Goal: Information Seeking & Learning: Learn about a topic

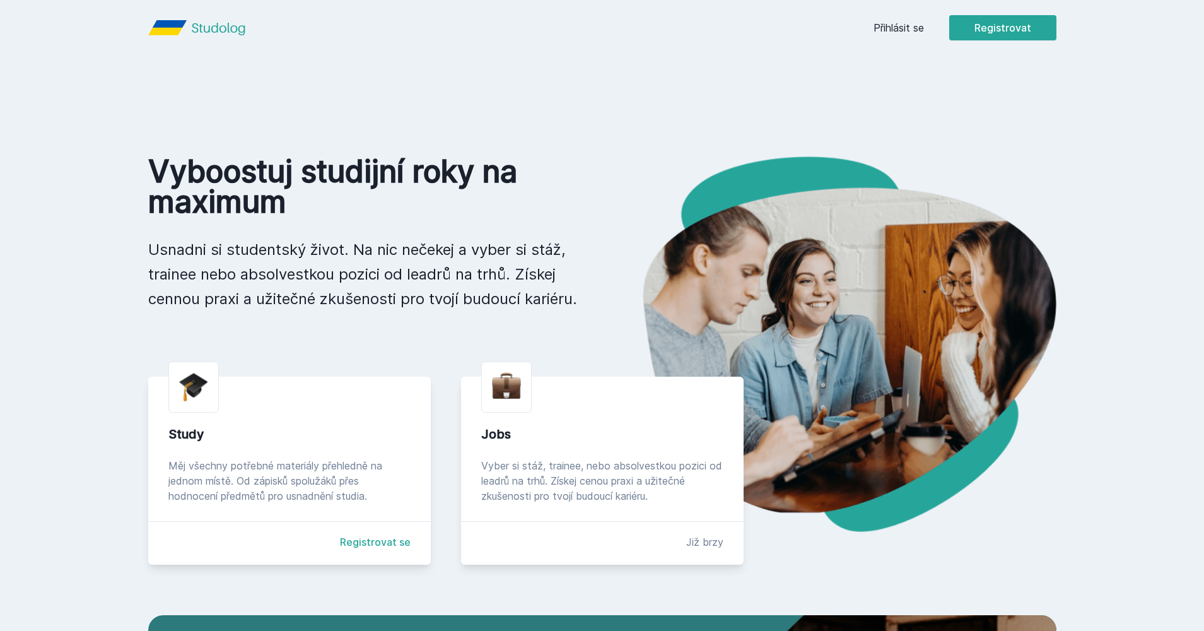
click at [890, 26] on link "Přihlásit se" at bounding box center [899, 27] width 50 height 15
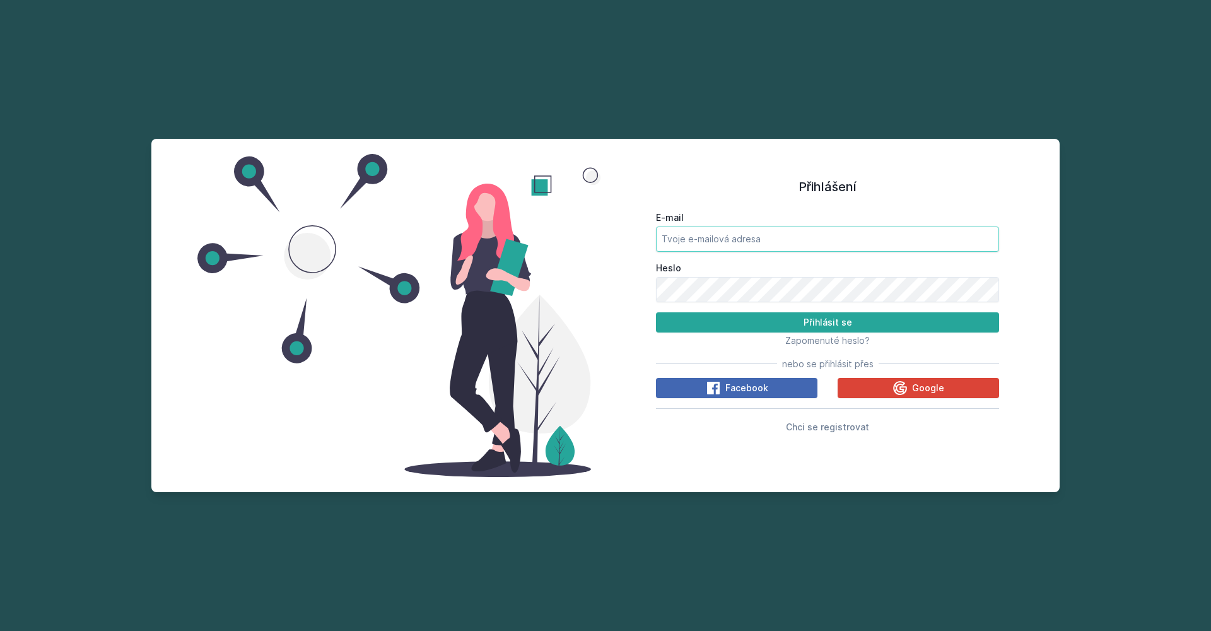
type input "[EMAIL_ADDRESS][DOMAIN_NAME]"
click at [828, 322] on button "Přihlásit se" at bounding box center [827, 322] width 343 height 20
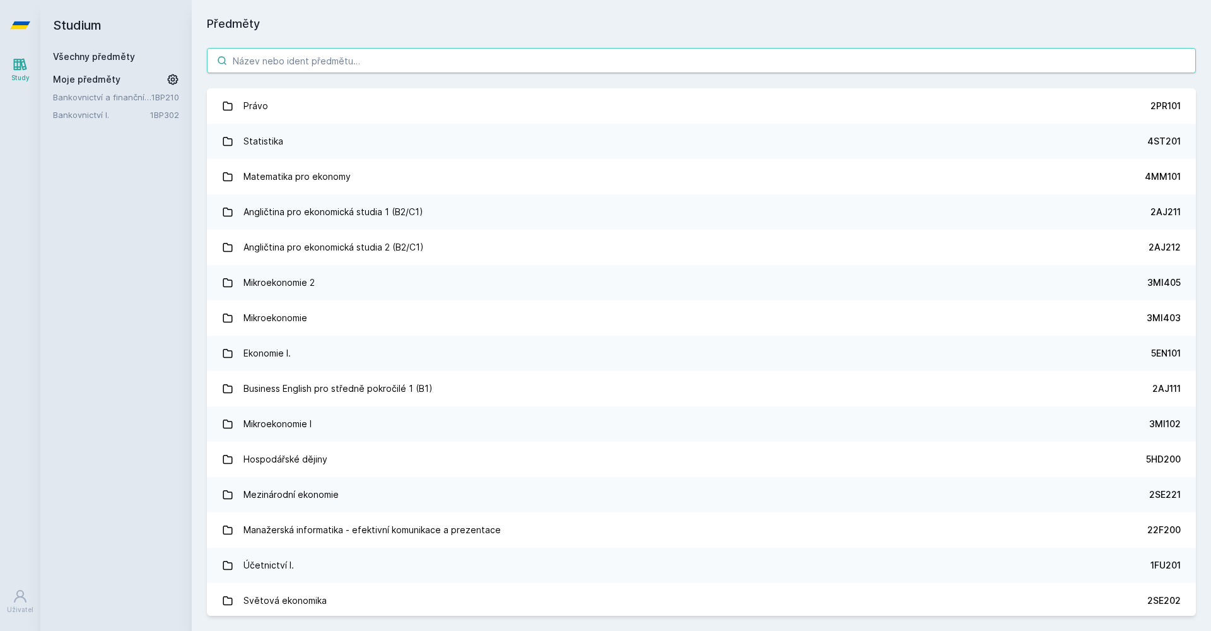
click at [324, 53] on input "search" at bounding box center [701, 60] width 989 height 25
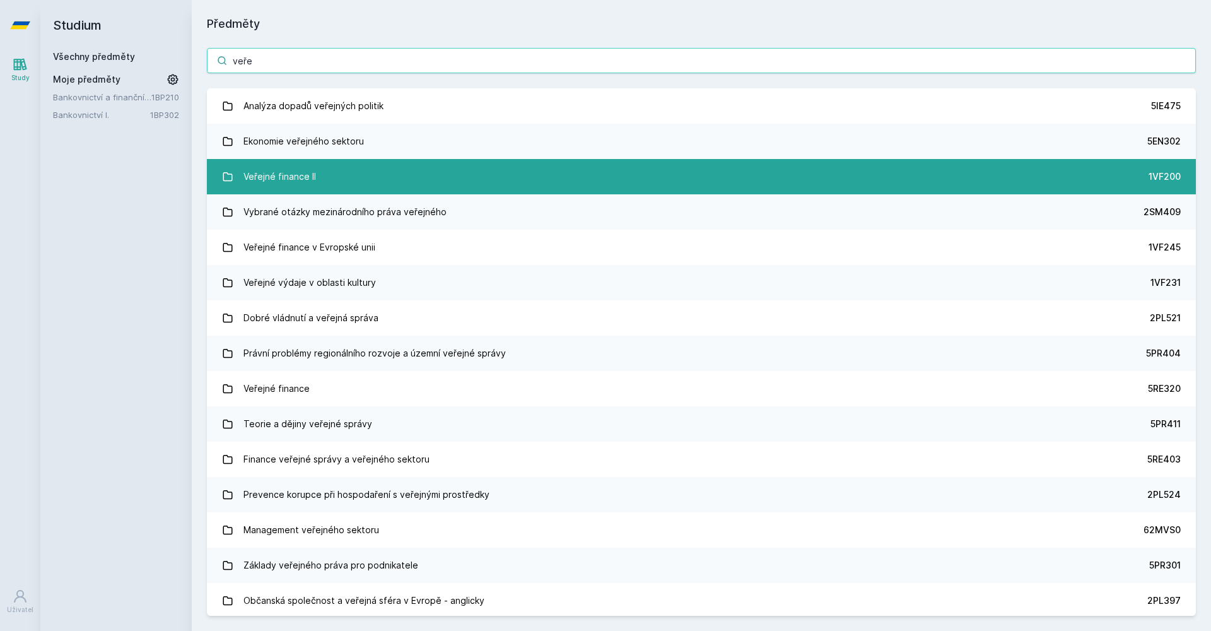
type input "veře"
click at [324, 168] on link "Veřejné finance II 1VF200" at bounding box center [701, 176] width 989 height 35
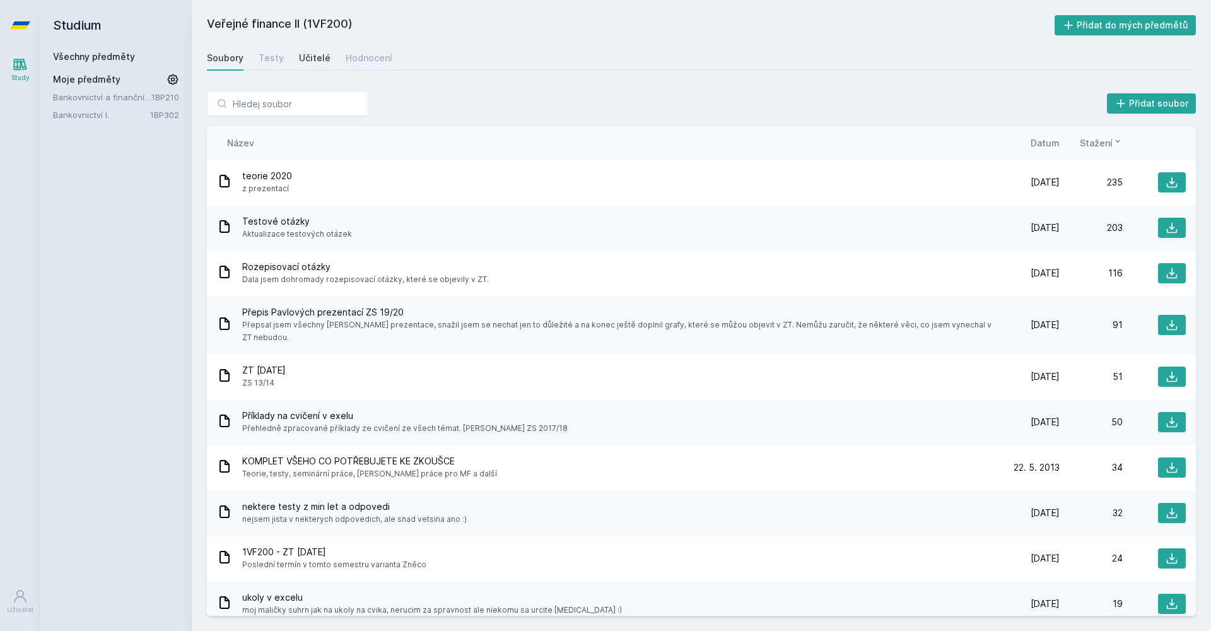
click at [313, 59] on div "Učitelé" at bounding box center [315, 58] width 32 height 13
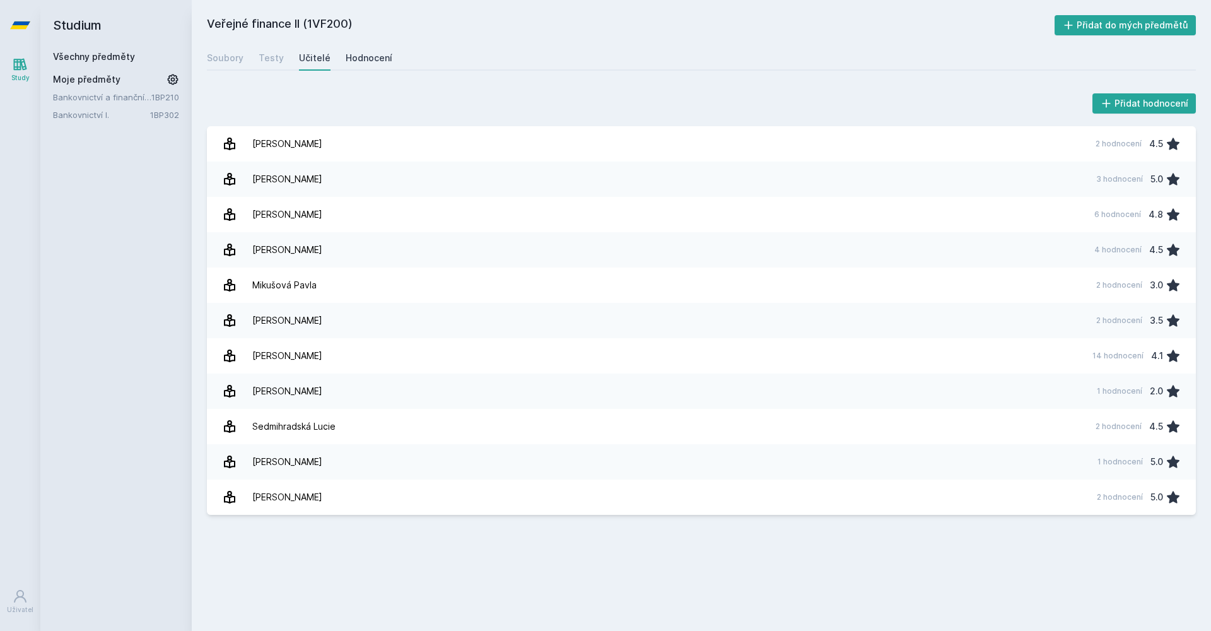
click at [346, 57] on div "Hodnocení" at bounding box center [369, 58] width 47 height 13
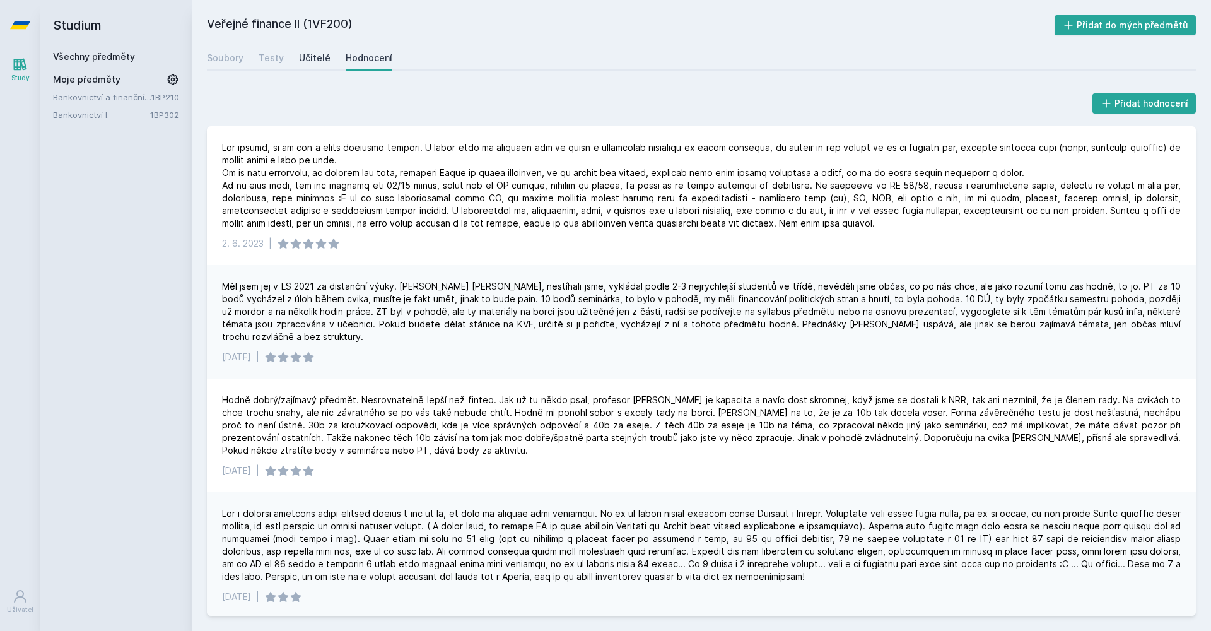
click at [316, 62] on div "Učitelé" at bounding box center [315, 58] width 32 height 13
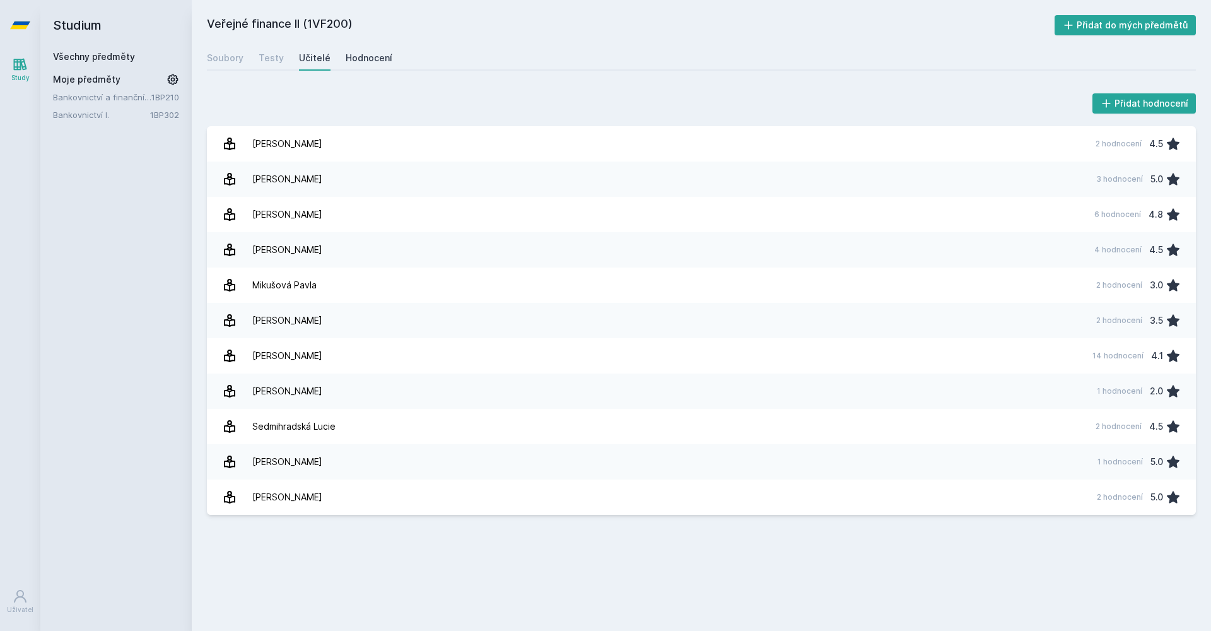
click at [362, 54] on div "Hodnocení" at bounding box center [369, 58] width 47 height 13
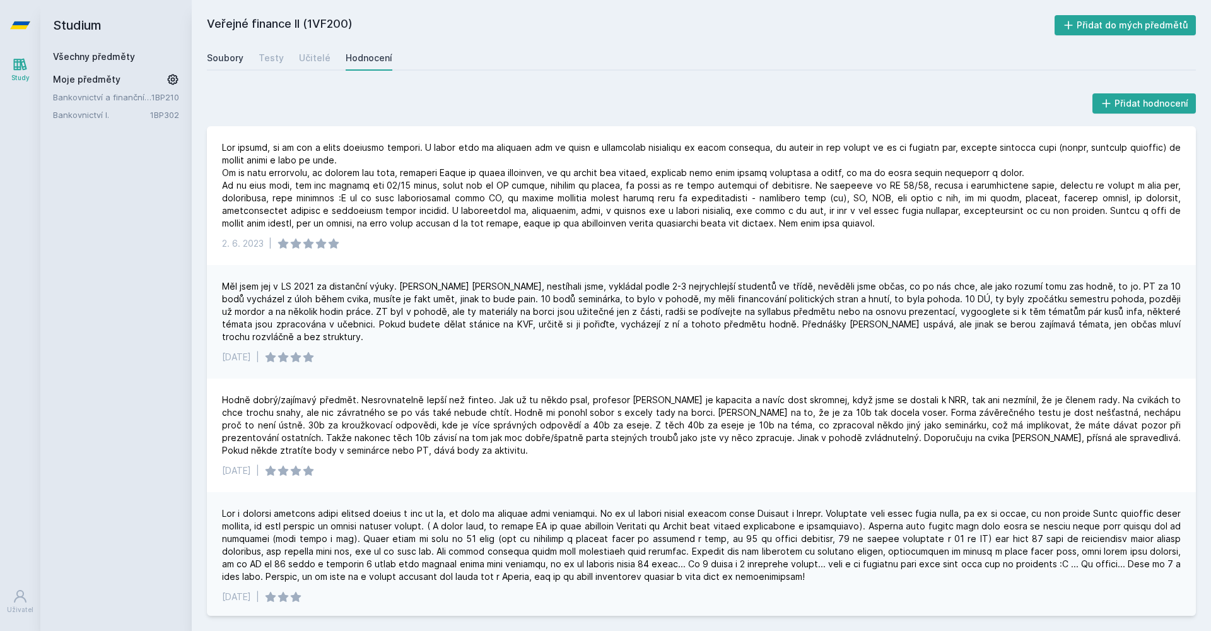
click at [240, 50] on link "Soubory" at bounding box center [225, 57] width 37 height 25
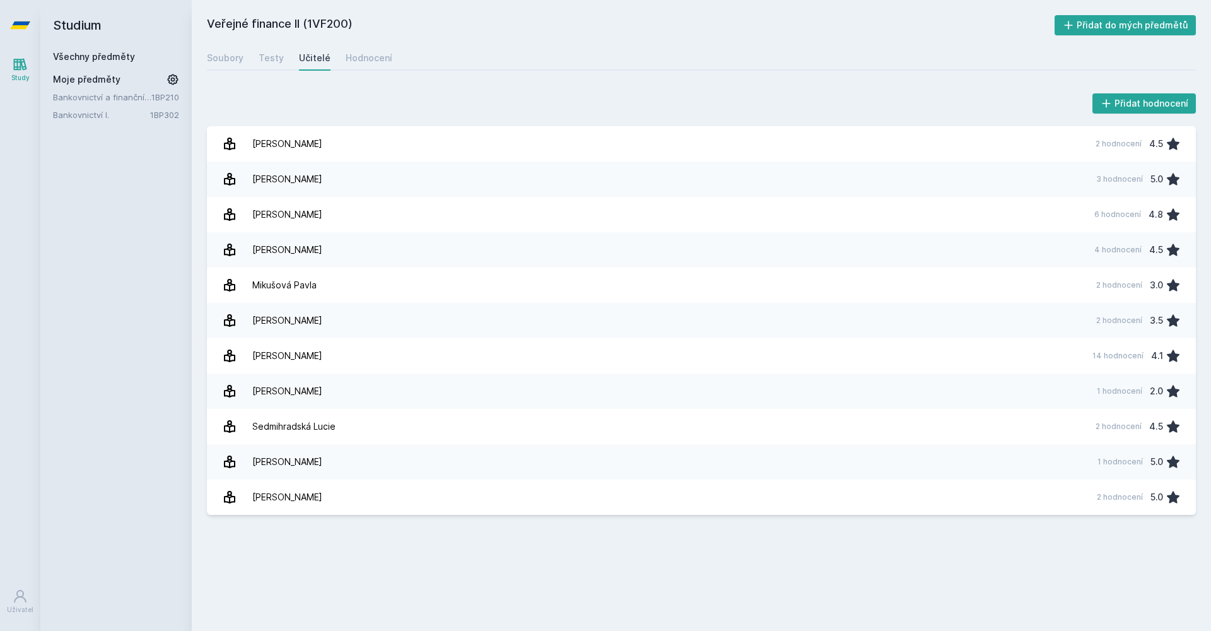
click at [111, 59] on link "Všechny předměty" at bounding box center [94, 56] width 82 height 11
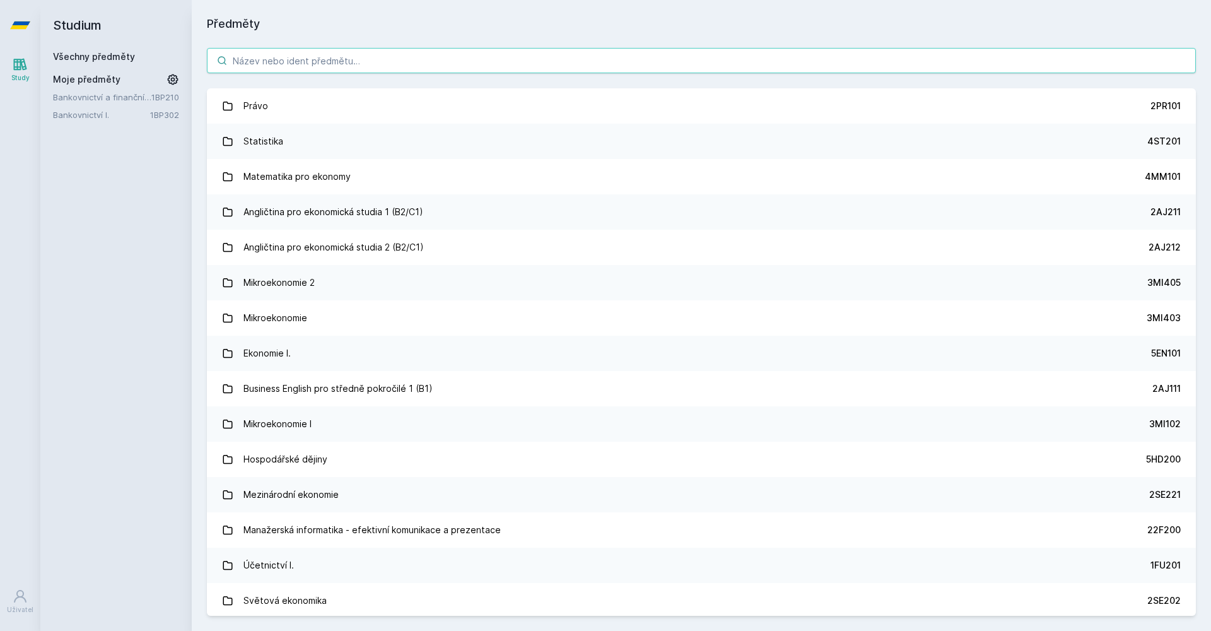
click at [279, 62] on input "search" at bounding box center [701, 60] width 989 height 25
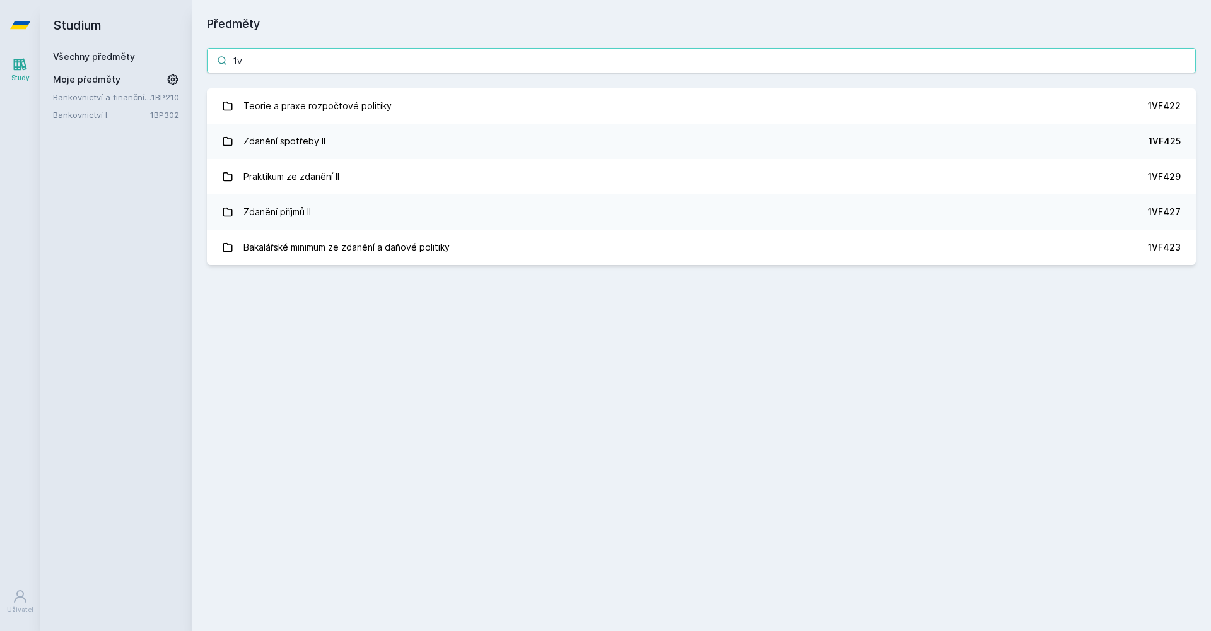
type input "1"
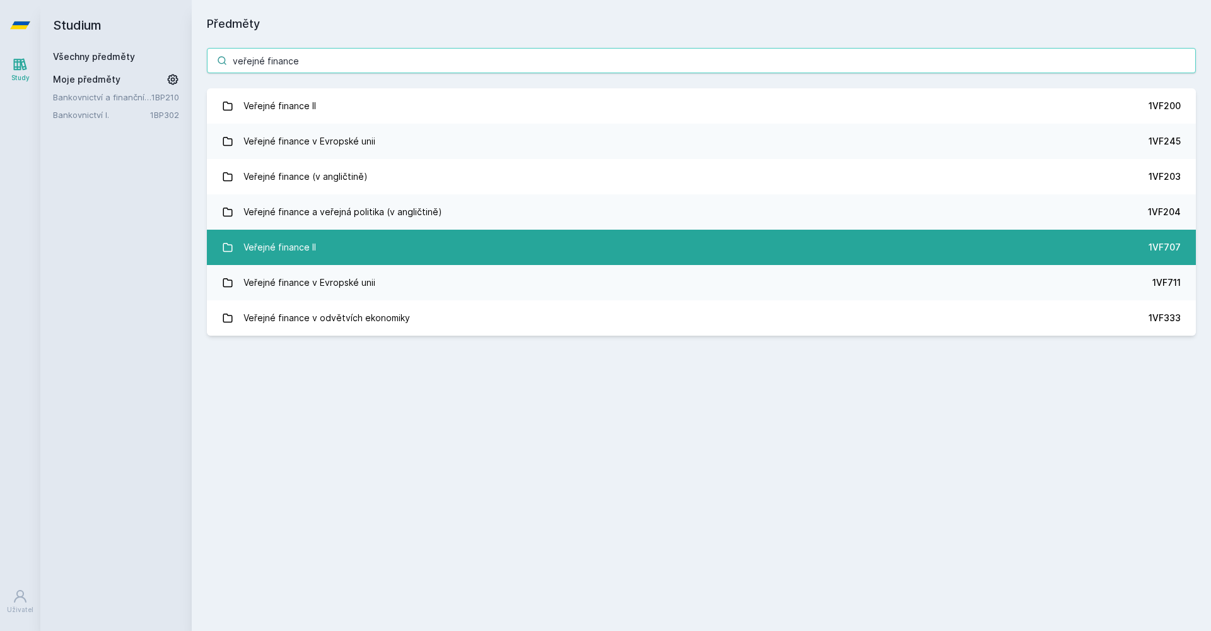
type input "veřejné finance"
click at [423, 250] on link "Veřejné finance II 1VF707" at bounding box center [701, 247] width 989 height 35
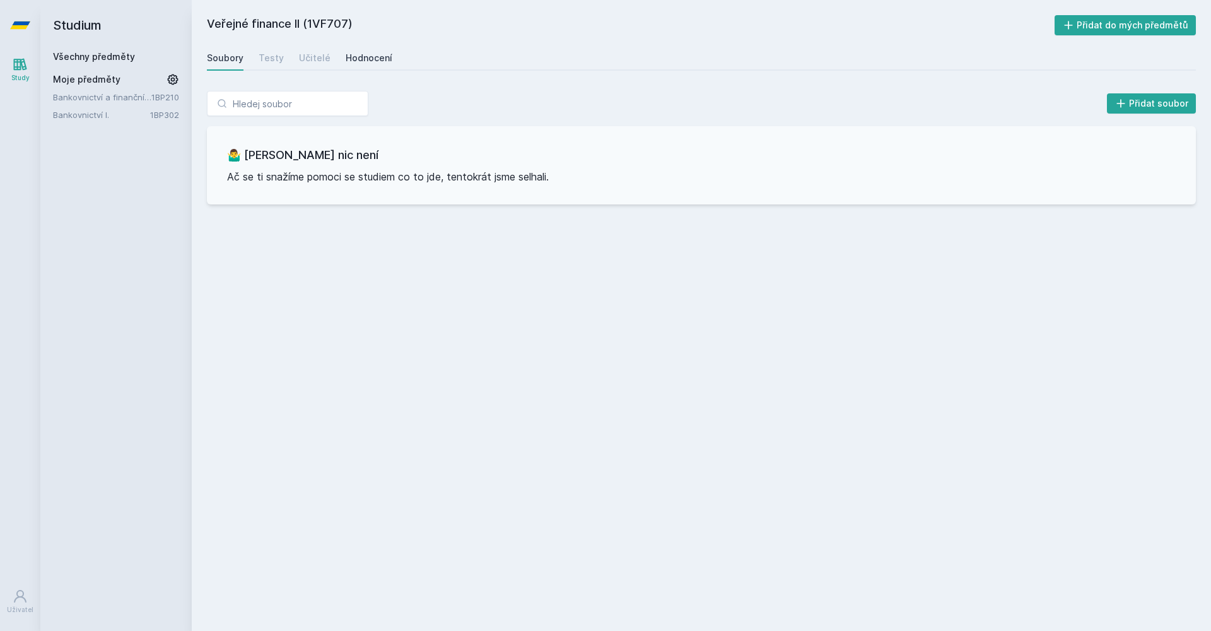
click at [364, 50] on link "Hodnocení" at bounding box center [369, 57] width 47 height 25
click at [122, 56] on link "Všechny předměty" at bounding box center [94, 56] width 82 height 11
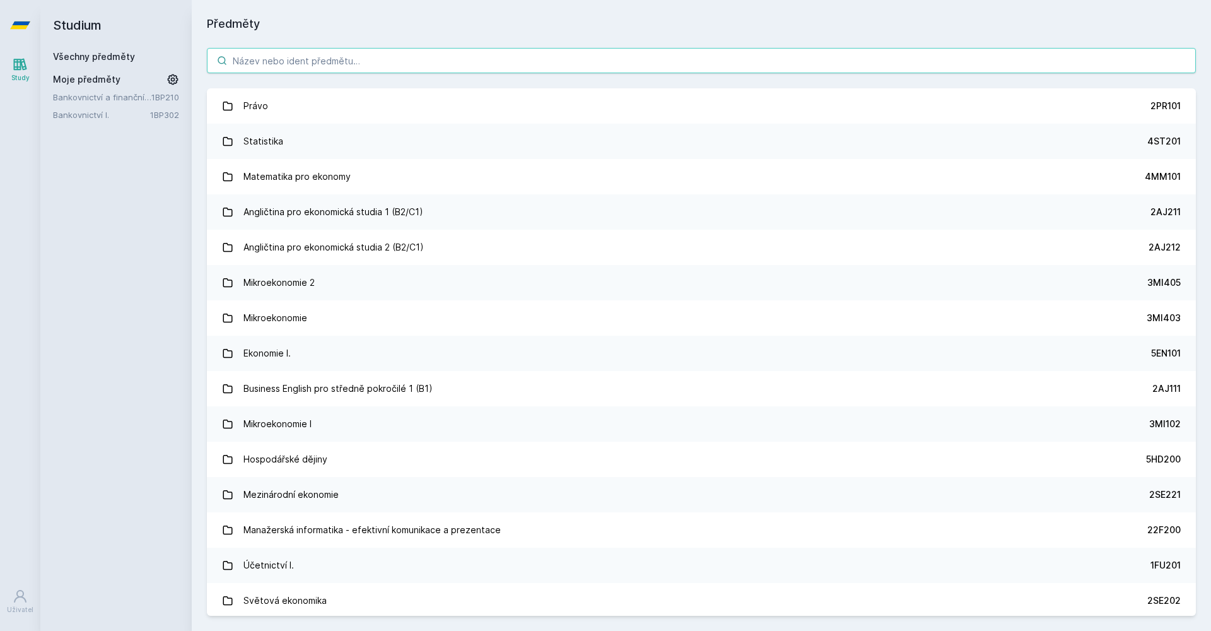
click at [242, 50] on input "search" at bounding box center [701, 60] width 989 height 25
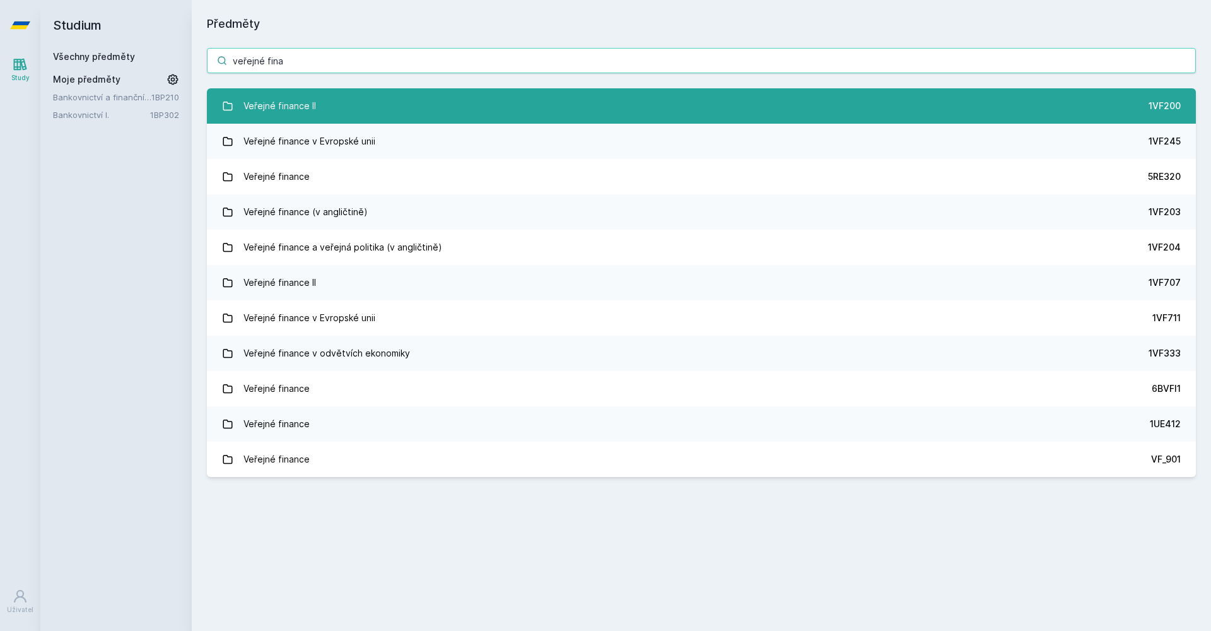
type input "veřejné fina"
click at [288, 105] on div "Veřejné finance II" at bounding box center [280, 105] width 73 height 25
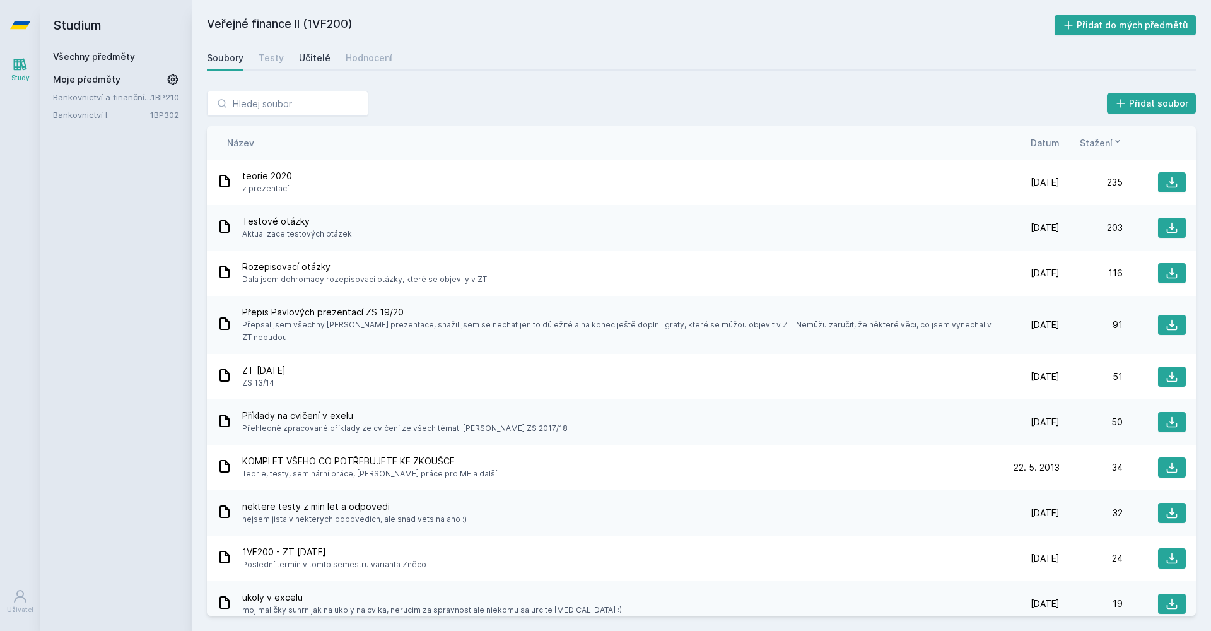
click at [312, 65] on link "Učitelé" at bounding box center [315, 57] width 32 height 25
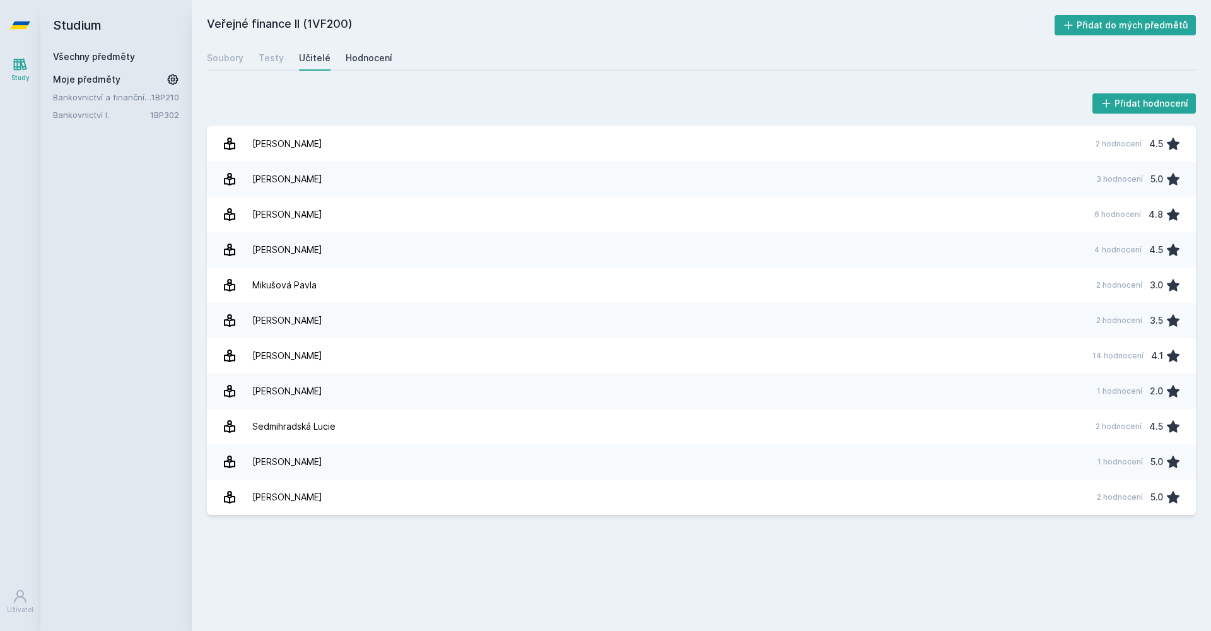
click at [346, 63] on div "Hodnocení" at bounding box center [369, 58] width 47 height 13
